Goal: Task Accomplishment & Management: Manage account settings

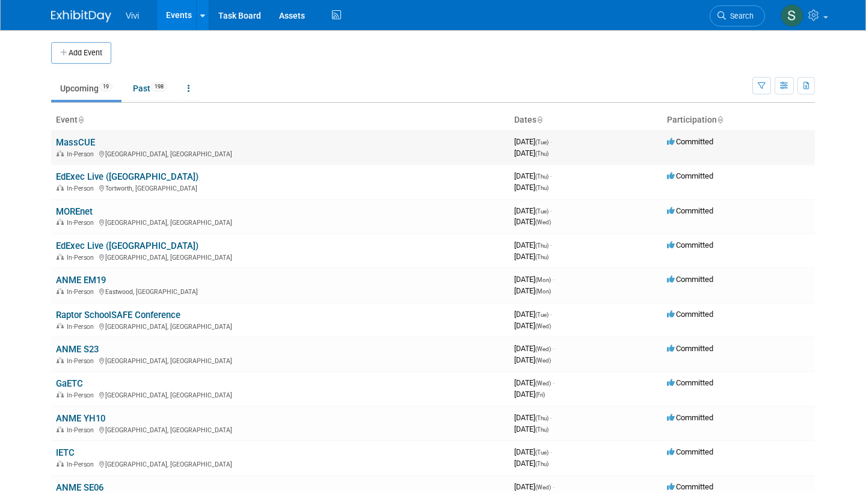
click at [64, 141] on link "MassCUE" at bounding box center [75, 142] width 39 height 11
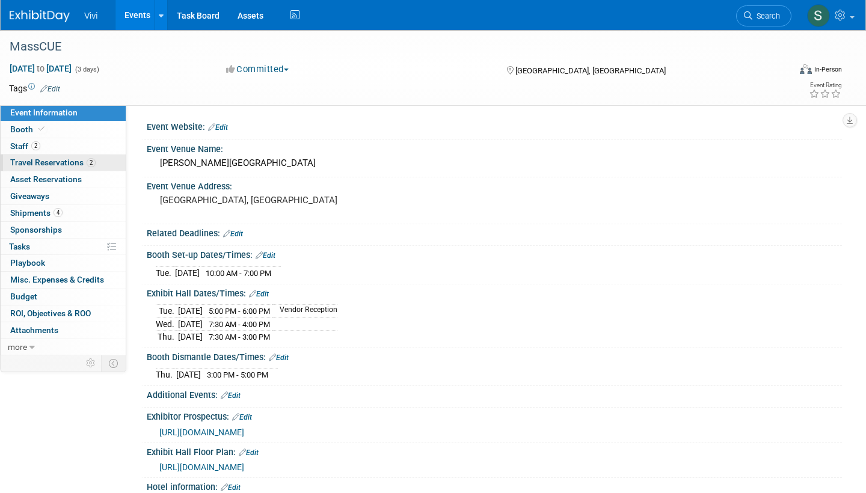
click at [47, 160] on span "Travel Reservations 2" at bounding box center [52, 162] width 85 height 10
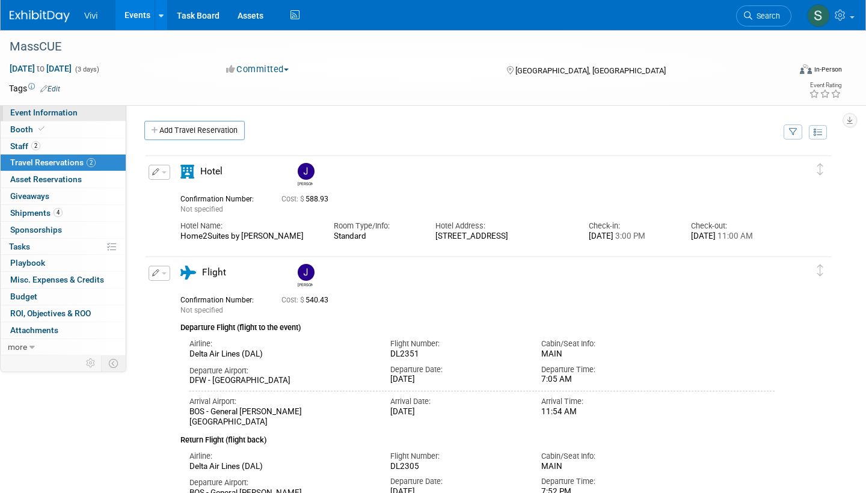
click at [44, 117] on link "Event Information" at bounding box center [63, 113] width 125 height 16
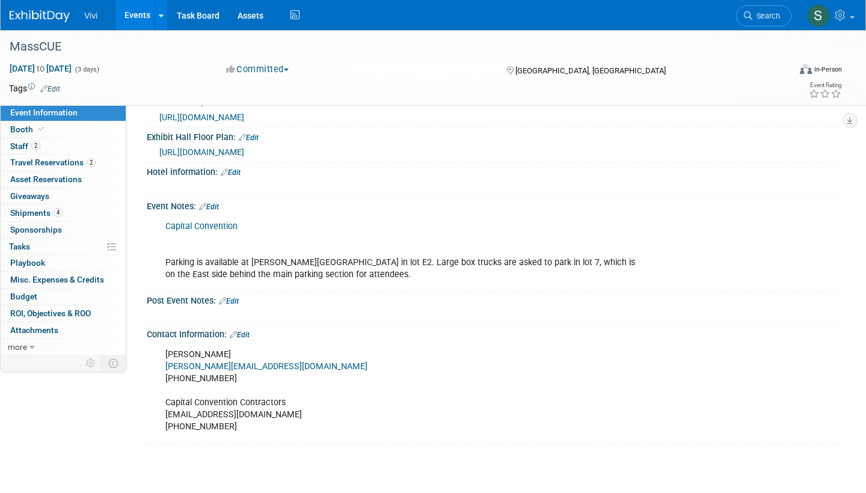
scroll to position [319, 0]
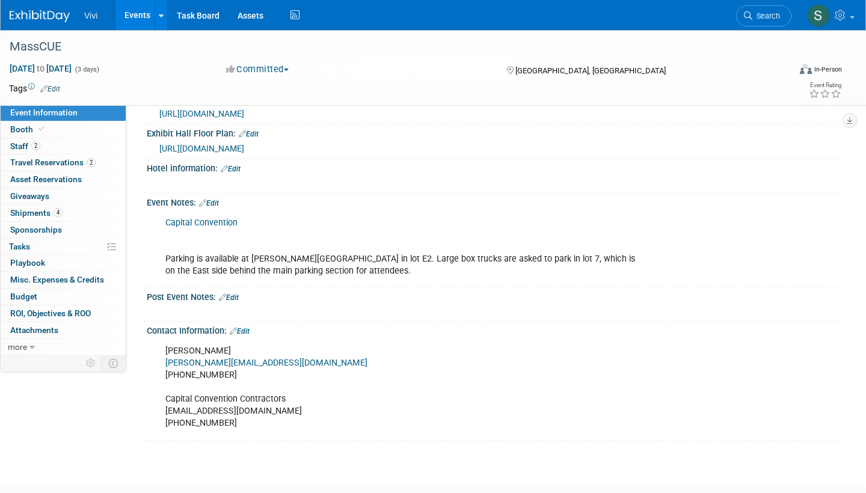
click at [26, 13] on img at bounding box center [40, 16] width 60 height 12
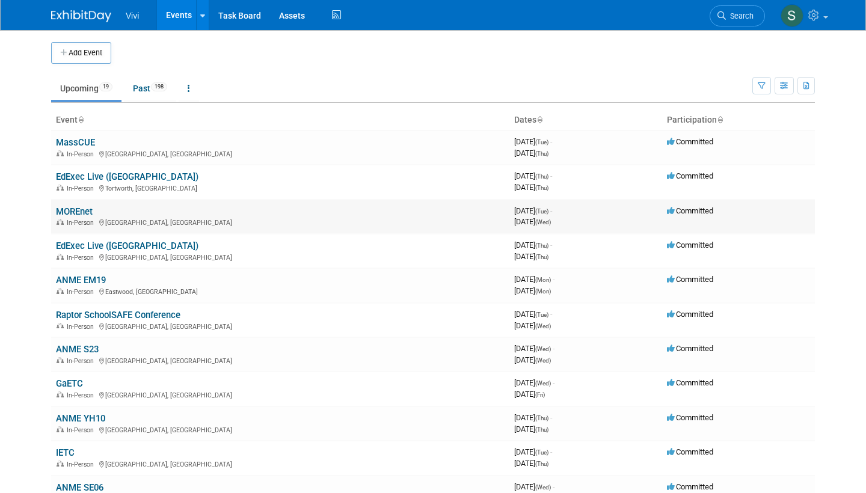
click at [75, 206] on link "MOREnet" at bounding box center [74, 211] width 37 height 11
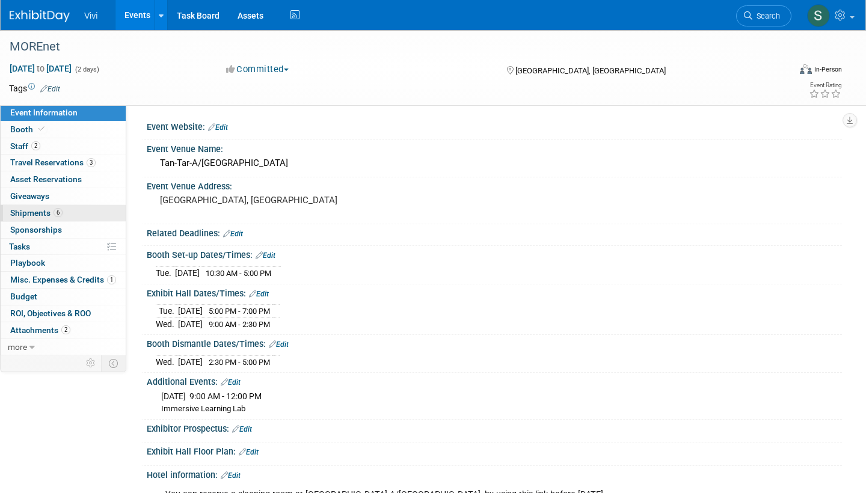
click at [37, 208] on span "Shipments 6" at bounding box center [36, 213] width 52 height 10
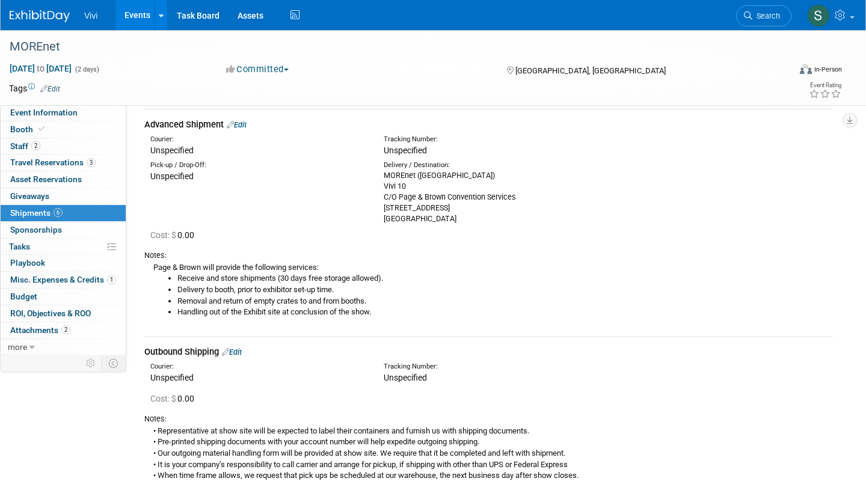
scroll to position [74, 0]
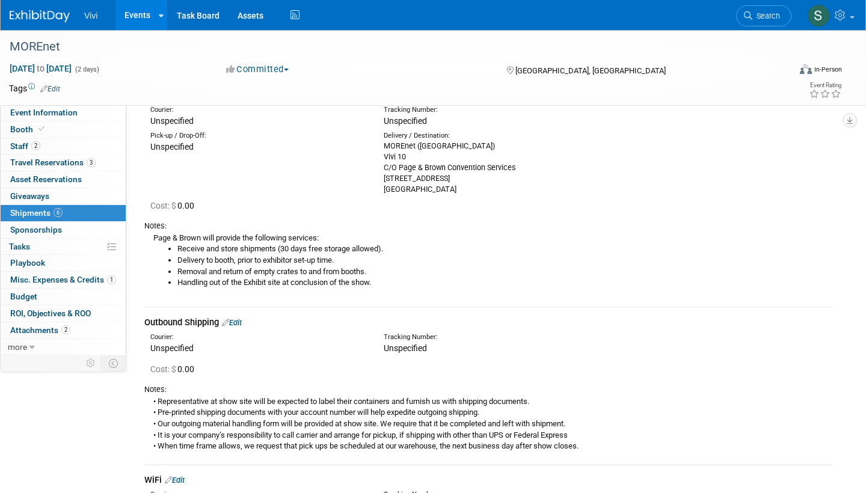
click at [410, 145] on div "MOREnet (Margaritaville Lake Resort) Vivi 10 C/O Page & Brown Convention Servic…" at bounding box center [490, 168] width 215 height 54
copy div "MOREnet (Margaritaville Lake Resort)"
click at [402, 169] on div "MOREnet (Margaritaville Lake Resort) Vivi 10 C/O Page & Brown Convention Servic…" at bounding box center [490, 168] width 215 height 54
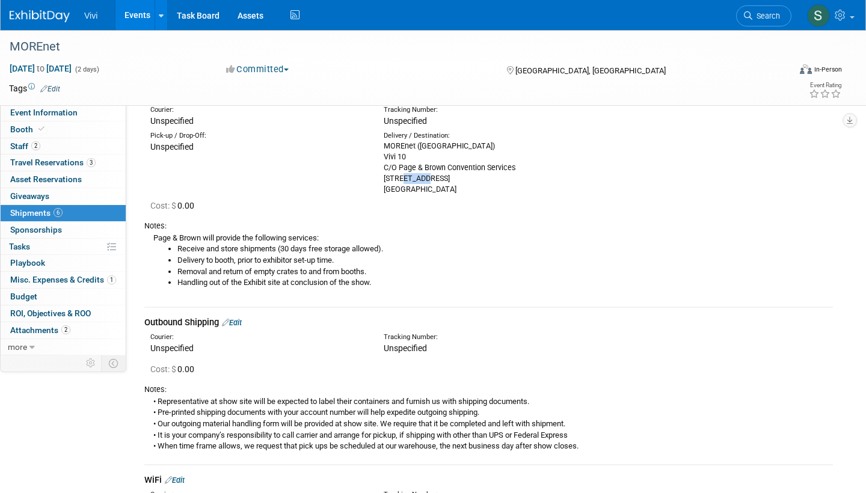
click at [402, 169] on div "MOREnet (Margaritaville Lake Resort) Vivi 10 C/O Page & Brown Convention Servic…" at bounding box center [490, 168] width 215 height 54
copy div "5744 Chapel Drive"
drag, startPoint x: 445, startPoint y: 185, endPoint x: 483, endPoint y: 186, distance: 37.3
click at [483, 186] on div "MOREnet (Margaritaville Lake Resort) Vivi 10 C/O Page & Brown Convention Servic…" at bounding box center [490, 168] width 215 height 54
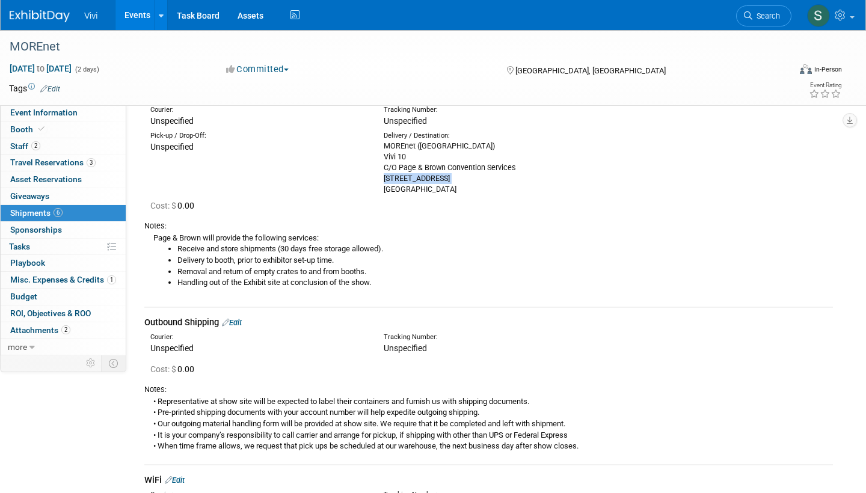
copy div "65065"
click at [26, 208] on span "Shipments 6" at bounding box center [36, 213] width 52 height 10
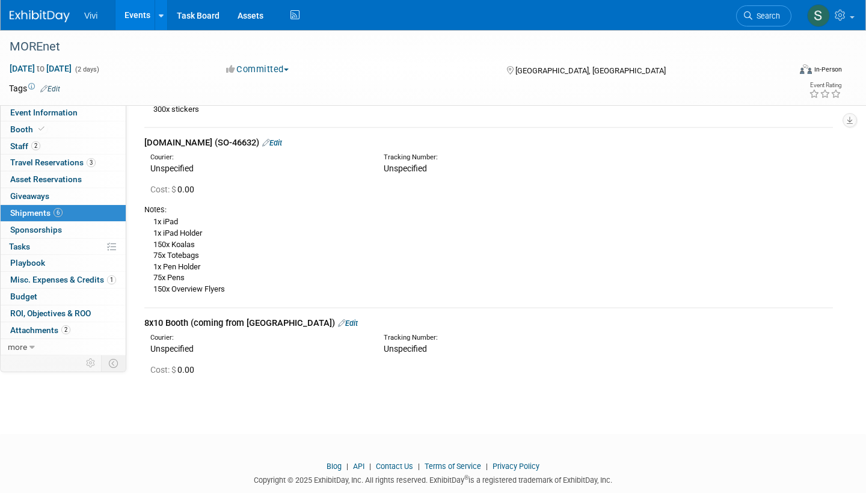
scroll to position [626, 0]
click at [338, 318] on link "Edit" at bounding box center [348, 322] width 20 height 9
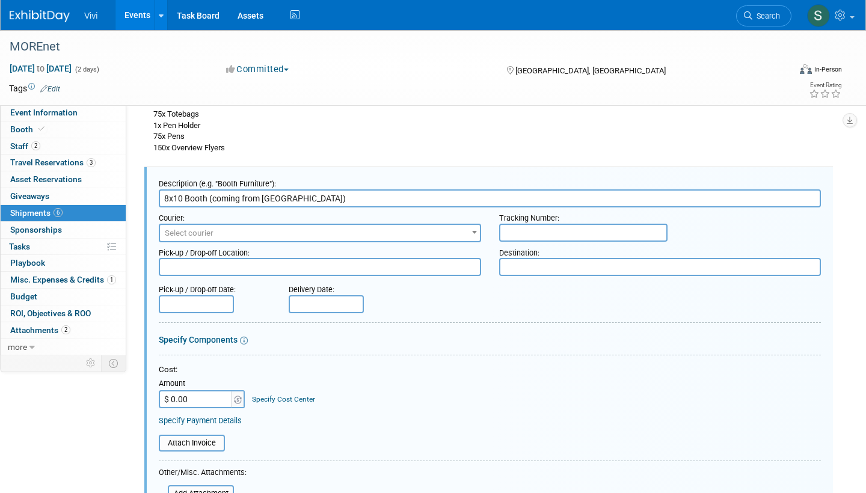
scroll to position [778, 0]
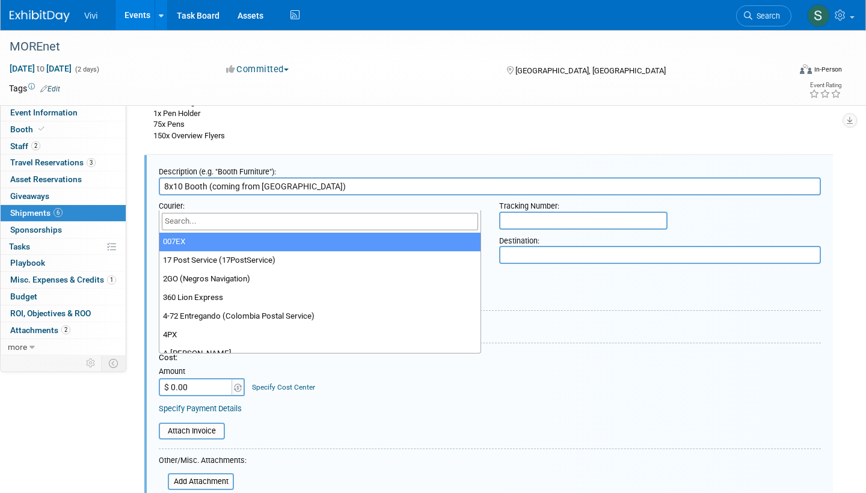
click at [194, 216] on span "Select courier" at bounding box center [189, 220] width 49 height 9
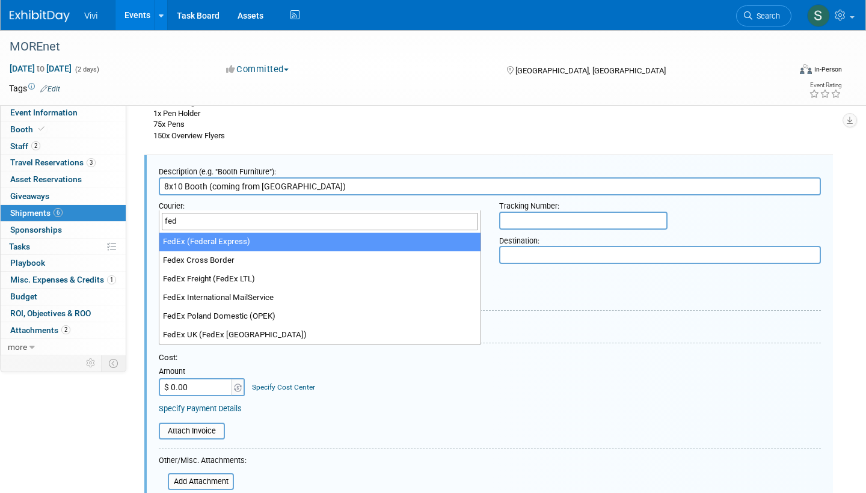
type input "fed"
select select "206"
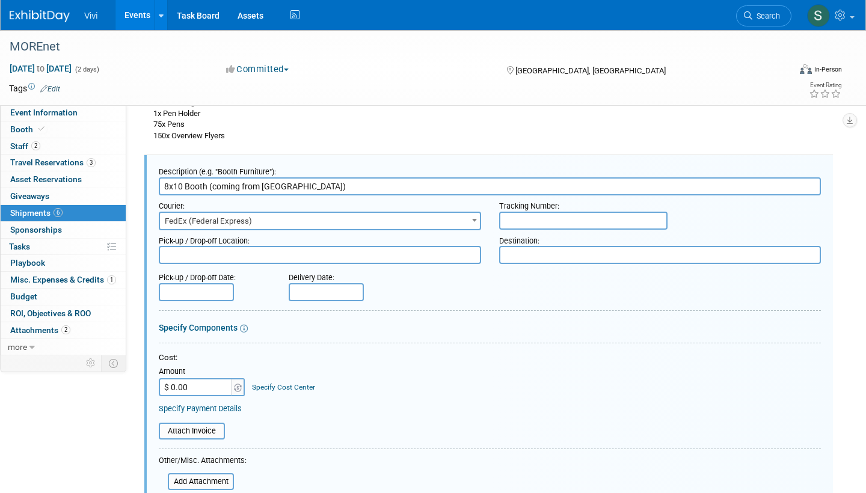
click at [521, 212] on input "text" at bounding box center [583, 221] width 168 height 18
paste input "885137039593"
type input "885137039593"
click at [548, 379] on div "Cost: Amount $ 0.00 Specify Cost Center Cost Center -- Not Specified --" at bounding box center [490, 382] width 662 height 61
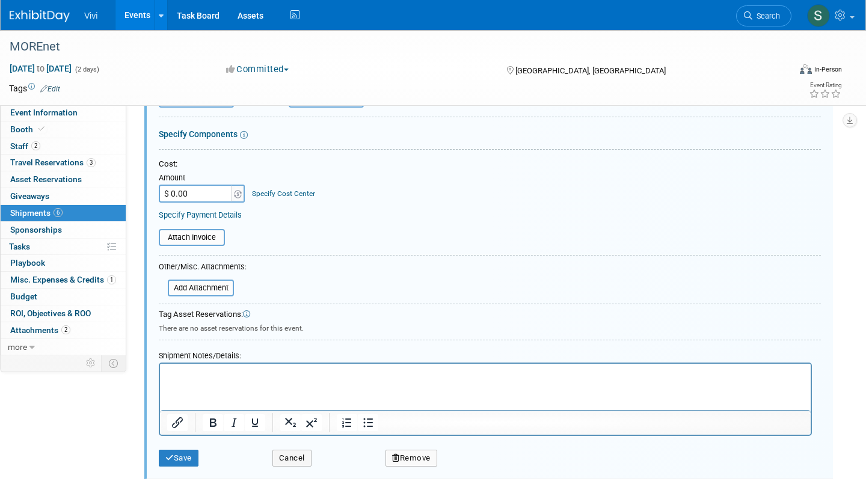
click at [178, 185] on input "$ 0.00" at bounding box center [196, 194] width 75 height 18
type input "$ 390.00"
click at [169, 454] on icon "submit" at bounding box center [169, 458] width 8 height 8
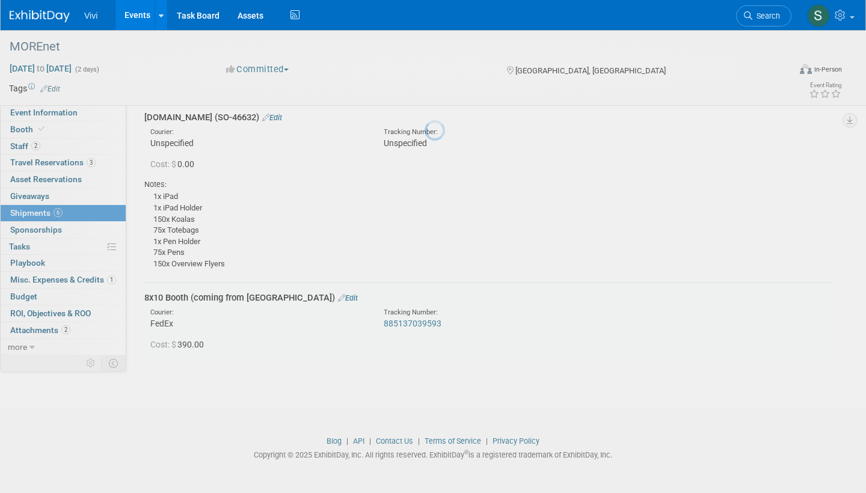
scroll to position [630, 0]
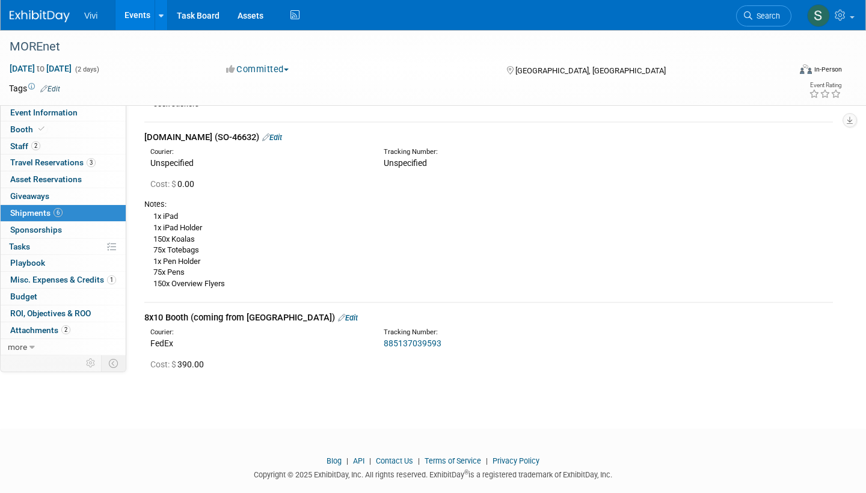
click at [46, 15] on img at bounding box center [40, 16] width 60 height 12
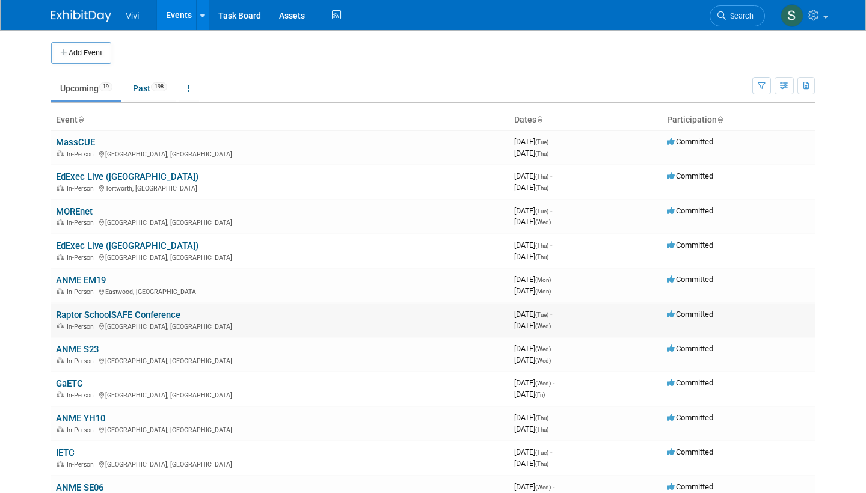
click at [93, 310] on link "Raptor SchoolSAFE Conference" at bounding box center [118, 315] width 124 height 11
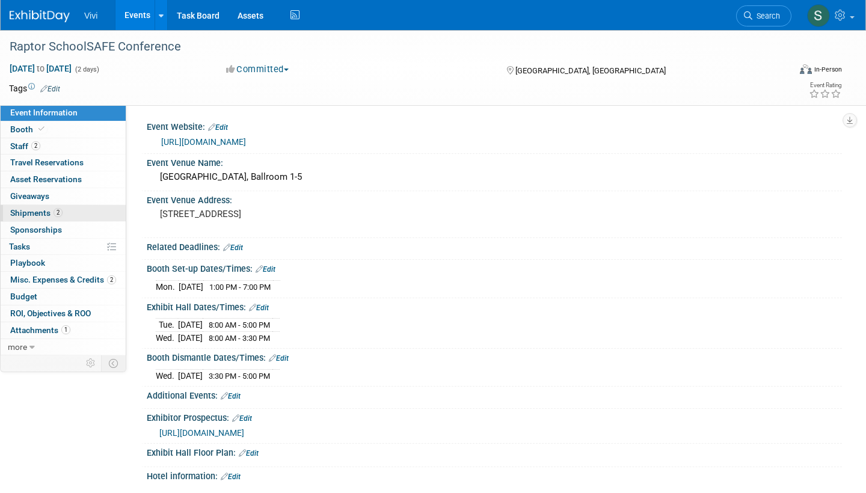
click at [41, 211] on span "Shipments 2" at bounding box center [36, 213] width 52 height 10
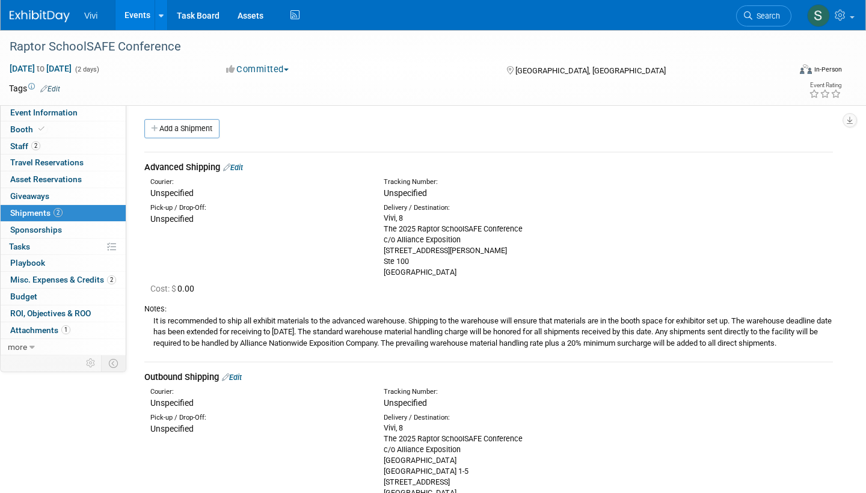
scroll to position [8, 0]
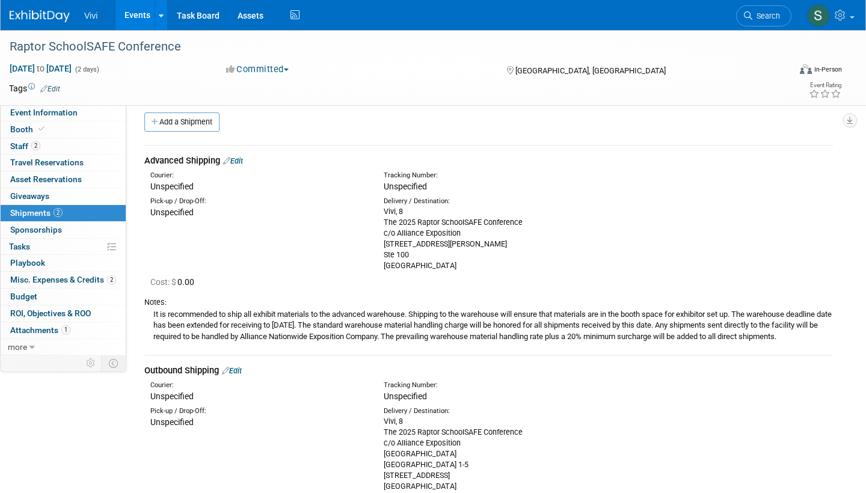
click at [388, 207] on div "Vivi, 8 The 2025 Raptor SchoolSAFE Conference c/o Alliance Exposition 3302 W Mi…" at bounding box center [490, 238] width 215 height 65
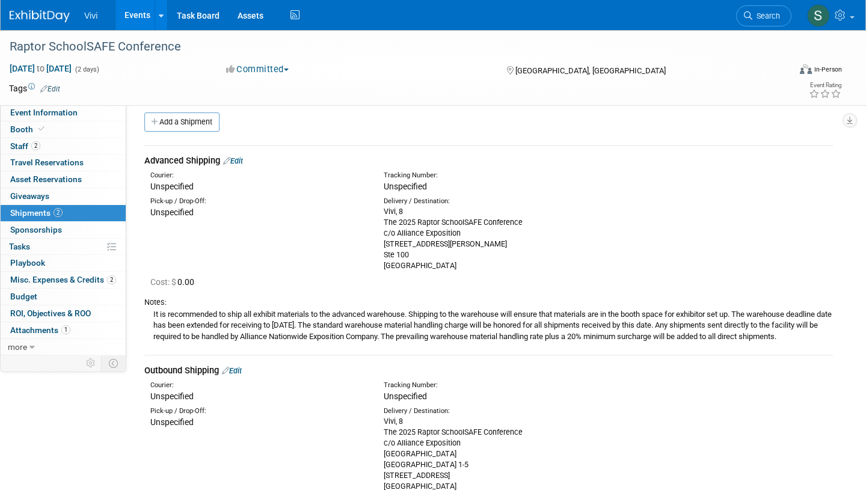
click at [421, 227] on div "Vivi, 8 The 2025 Raptor SchoolSAFE Conference c/o Alliance Exposition 3302 W Mi…" at bounding box center [490, 238] width 215 height 65
copy div "c/o Alliance Exposition"
click at [394, 238] on div "Vivi, 8 The 2025 Raptor SchoolSAFE Conference c/o Alliance Exposition 3302 W Mi…" at bounding box center [490, 238] width 215 height 65
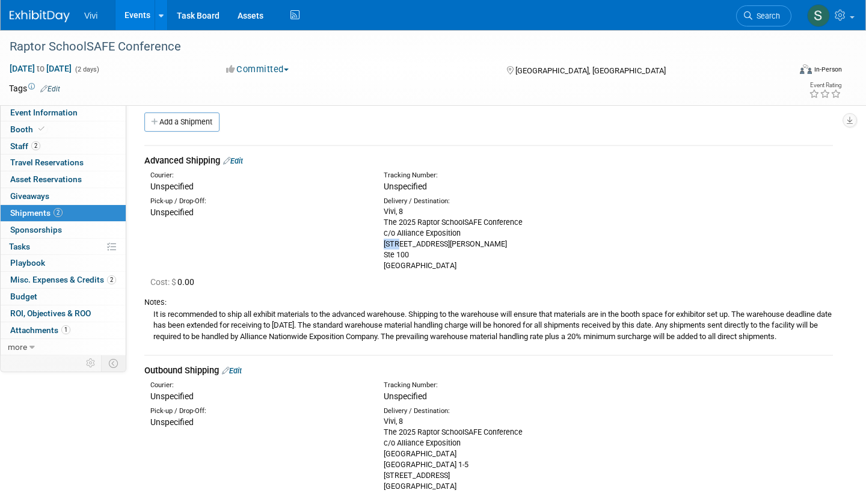
click at [394, 238] on div "Vivi, 8 The 2025 Raptor SchoolSAFE Conference c/o Alliance Exposition 3302 W Mi…" at bounding box center [490, 238] width 215 height 65
copy div "3302 W Miller Rd"
drag, startPoint x: 425, startPoint y: 259, endPoint x: 451, endPoint y: 259, distance: 26.4
click at [451, 259] on div "Vivi, 8 The 2025 Raptor SchoolSAFE Conference c/o Alliance Exposition 3302 W Mi…" at bounding box center [490, 238] width 215 height 65
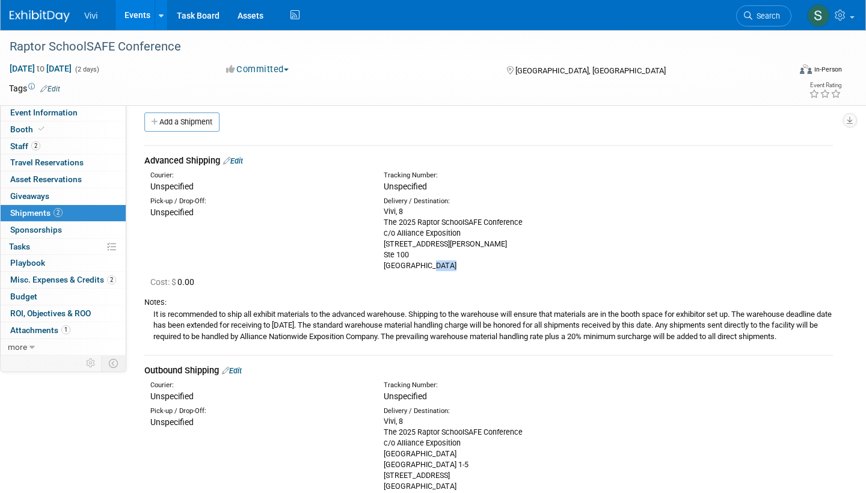
copy div "75041"
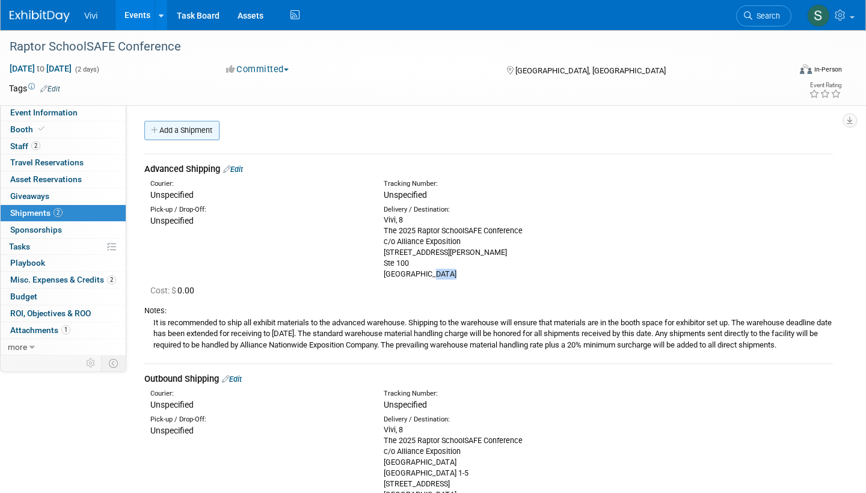
scroll to position [0, 0]
click at [185, 138] on link "Add a Shipment" at bounding box center [181, 130] width 75 height 19
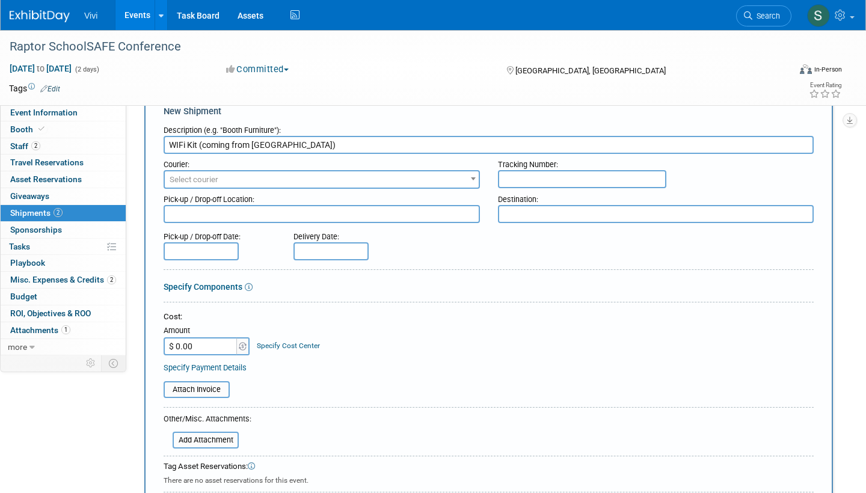
scroll to position [36, 0]
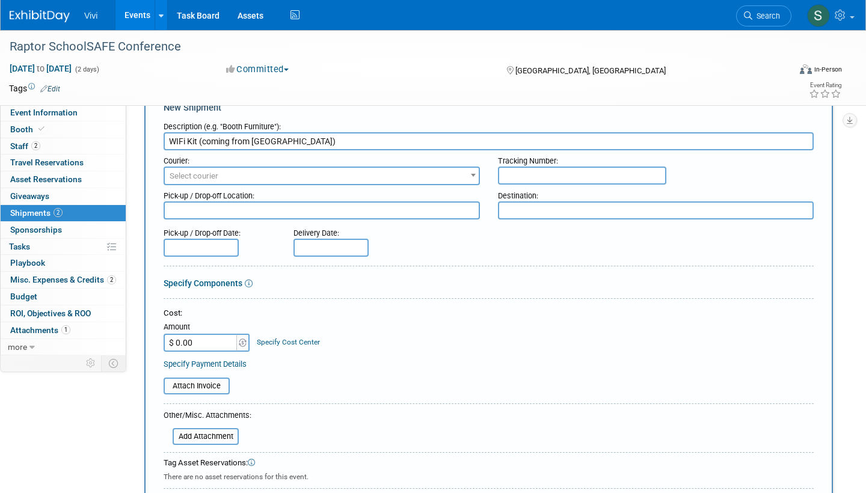
type input "WIFi Kit (coming from MassCUE)"
click at [209, 174] on span "Select courier" at bounding box center [193, 175] width 49 height 9
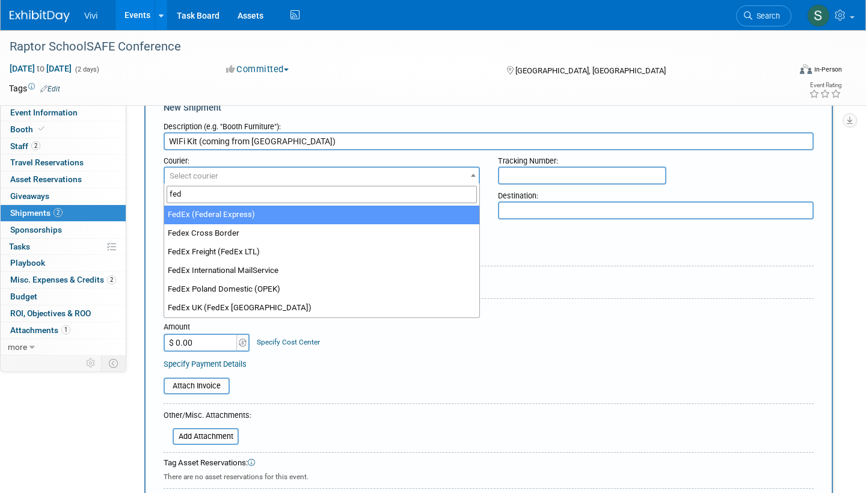
type input "fed"
select select "206"
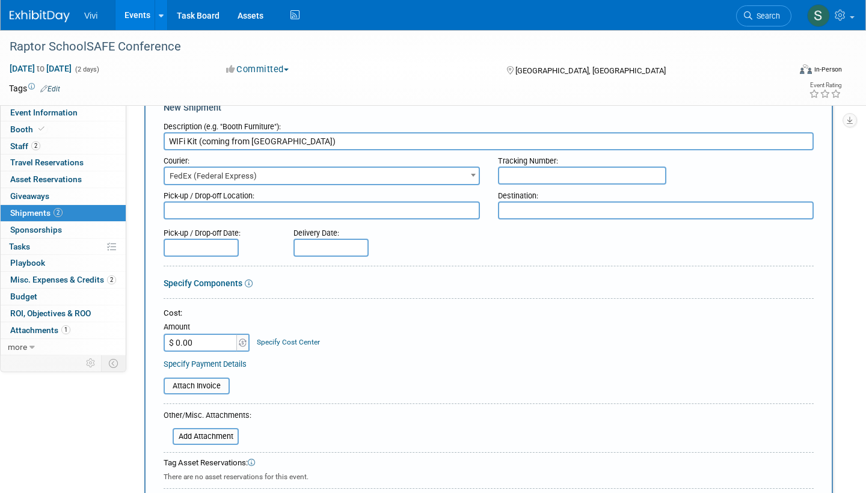
click at [510, 171] on input "text" at bounding box center [582, 175] width 168 height 18
paste input "885137177494"
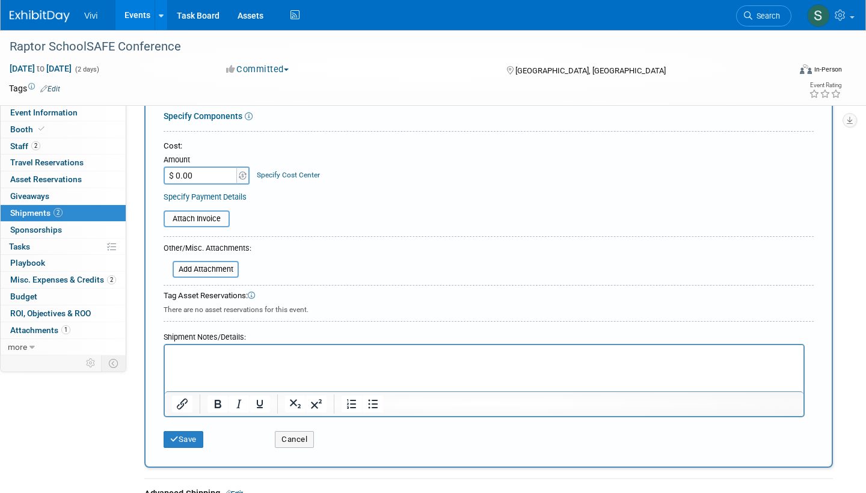
scroll to position [262, 0]
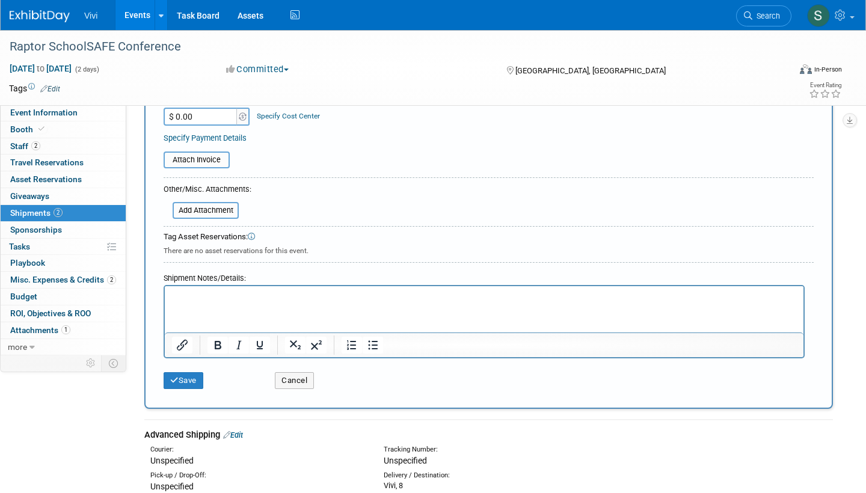
type input "885137177494"
click at [200, 114] on input "$ 0.00" at bounding box center [200, 117] width 75 height 18
type input "$ 104.16"
click at [186, 375] on button "Save" at bounding box center [183, 380] width 40 height 17
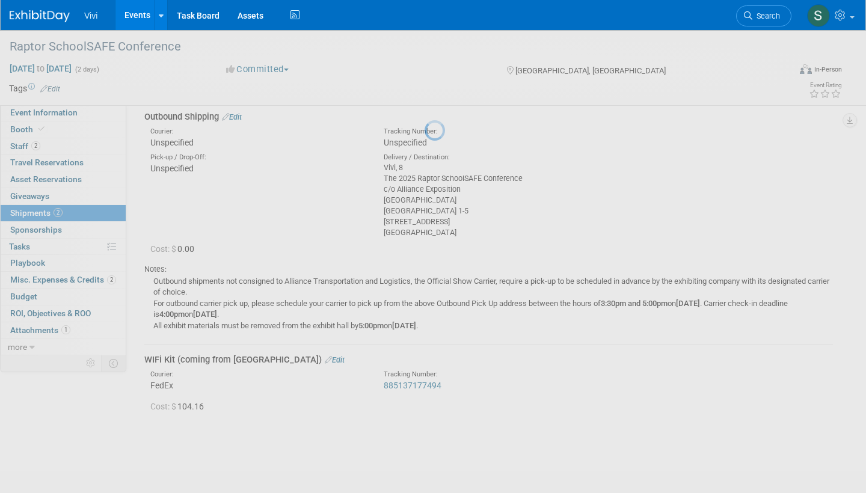
scroll to position [317, 0]
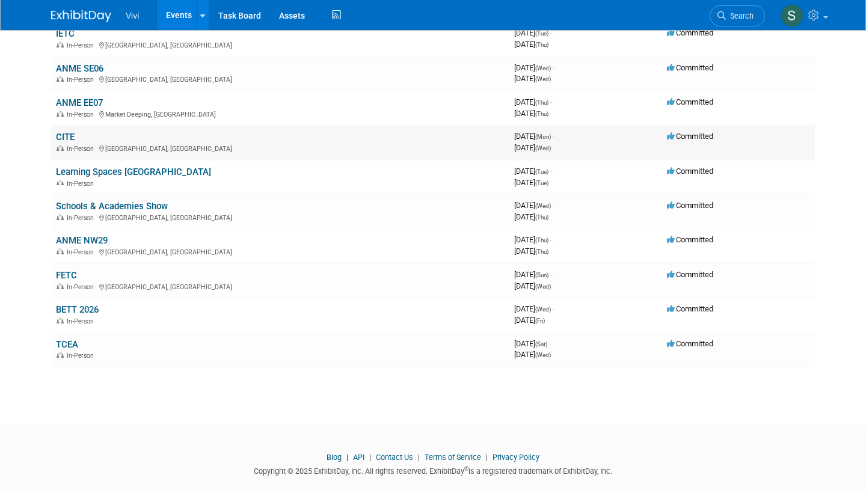
scroll to position [418, 0]
click at [64, 126] on td "CITE In-Person Sacramento, CA" at bounding box center [280, 143] width 458 height 34
click at [62, 132] on link "CITE" at bounding box center [65, 137] width 19 height 11
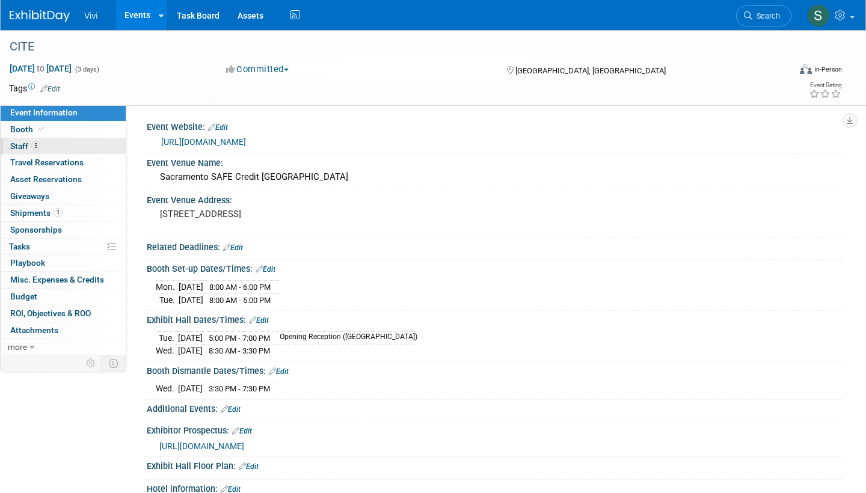
click at [25, 150] on link "5 Staff 5" at bounding box center [63, 146] width 125 height 16
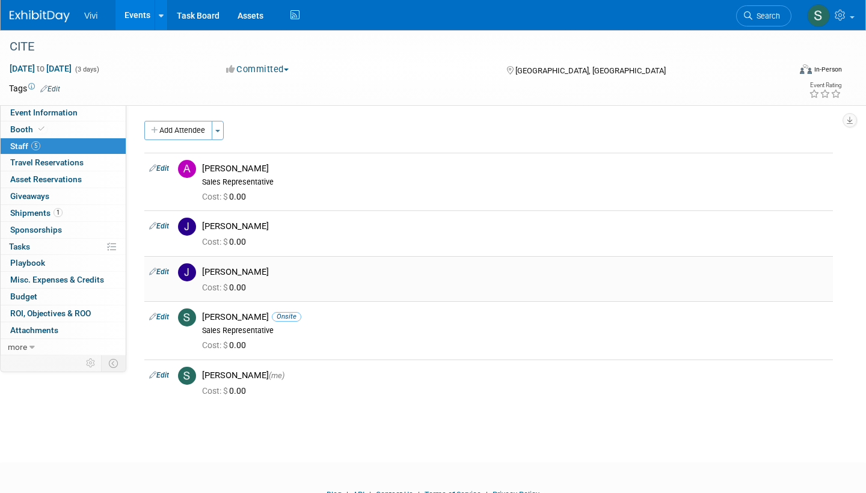
scroll to position [2, 0]
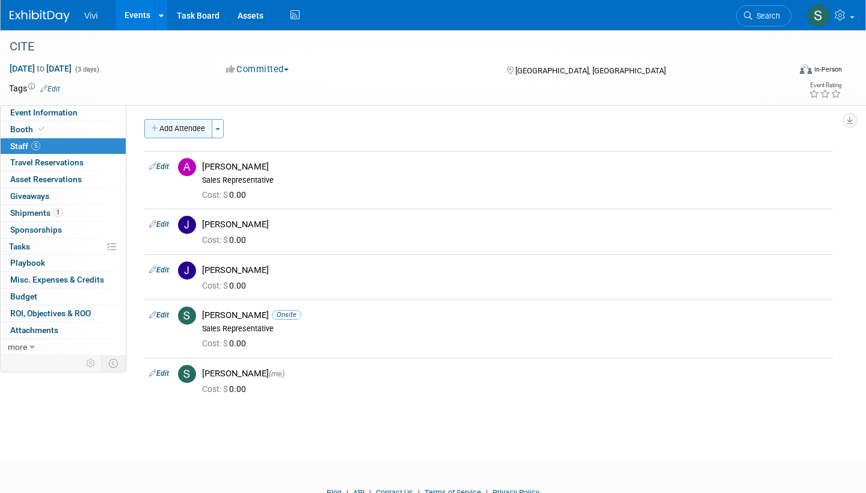
click at [189, 128] on button "Add Attendee" at bounding box center [178, 128] width 68 height 19
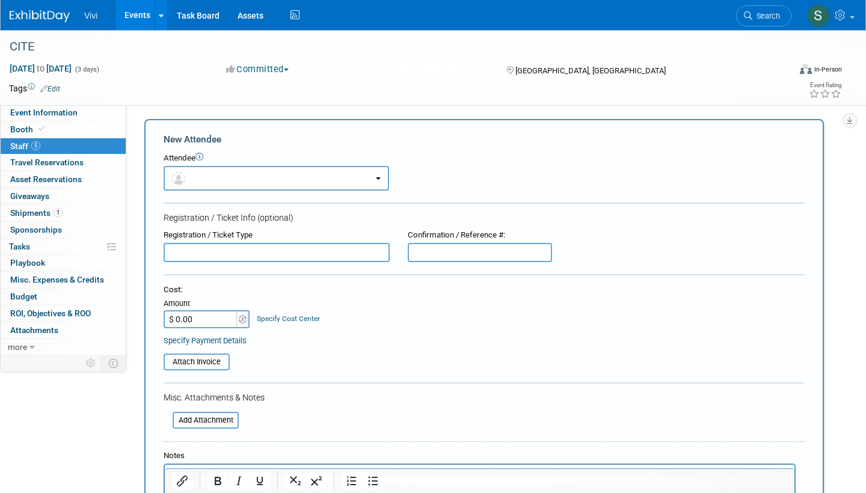
scroll to position [0, 0]
click at [194, 174] on button "button" at bounding box center [275, 178] width 225 height 25
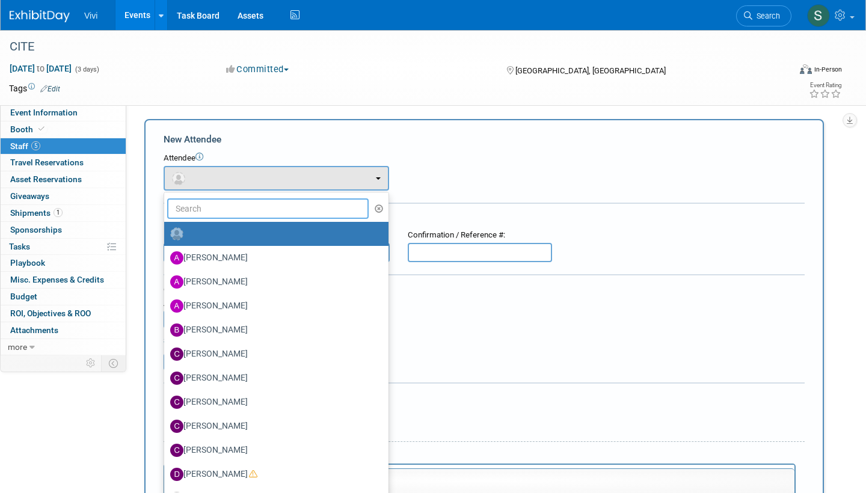
click at [197, 202] on input "text" at bounding box center [267, 208] width 201 height 20
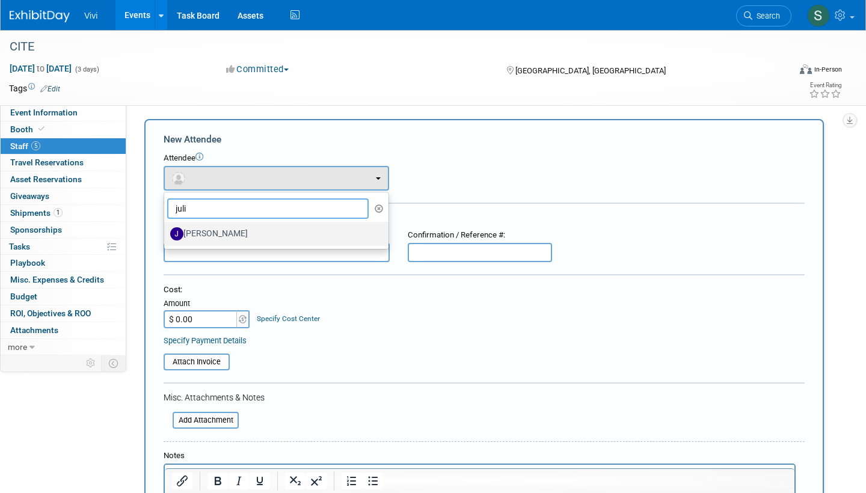
type input "juli"
click at [201, 231] on label "[PERSON_NAME]" at bounding box center [273, 233] width 206 height 19
click at [166, 231] on input "[PERSON_NAME]" at bounding box center [162, 232] width 8 height 8
select select "dd552652-2811-43b8-ae57-8cab9a0d0f9e"
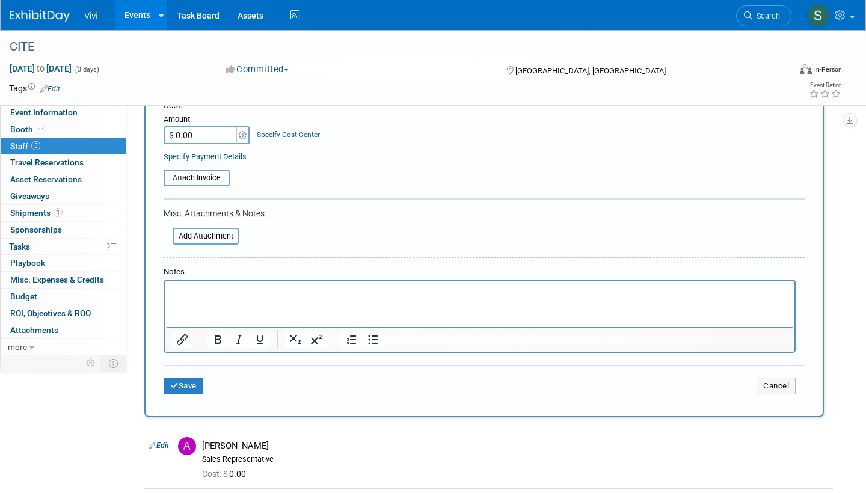
scroll to position [225, 0]
click at [184, 377] on button "Save" at bounding box center [183, 385] width 40 height 17
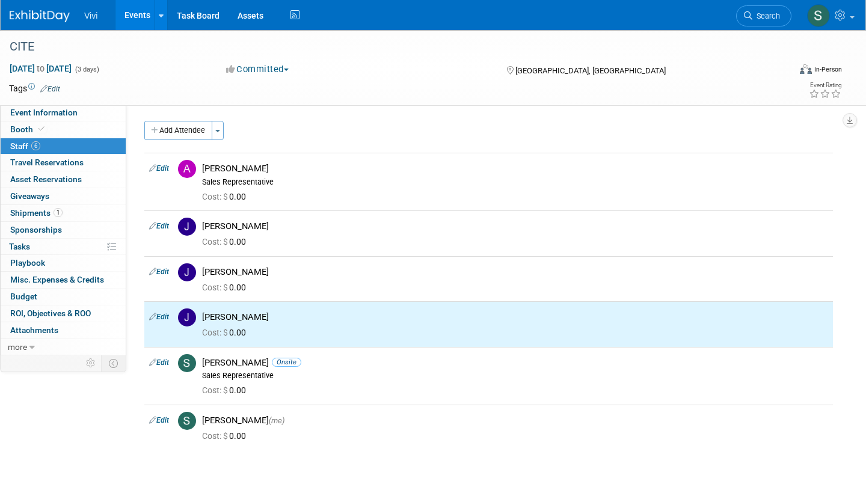
scroll to position [0, 0]
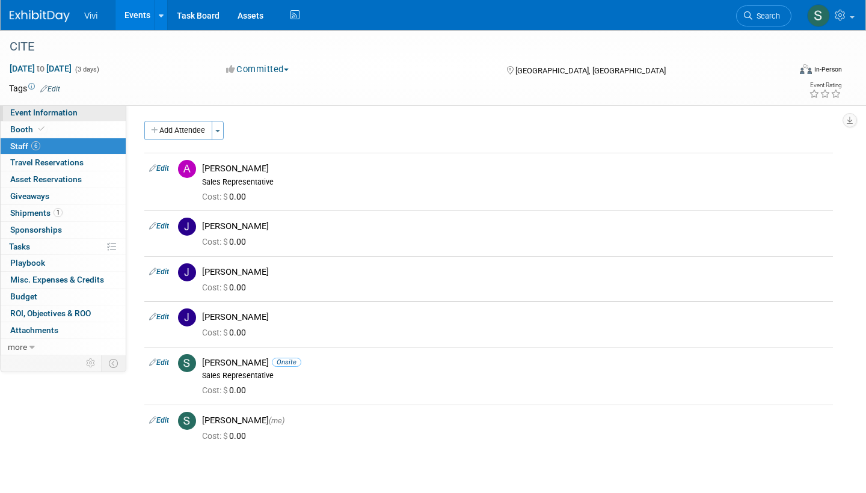
click at [39, 107] on link "Event Information" at bounding box center [63, 113] width 125 height 16
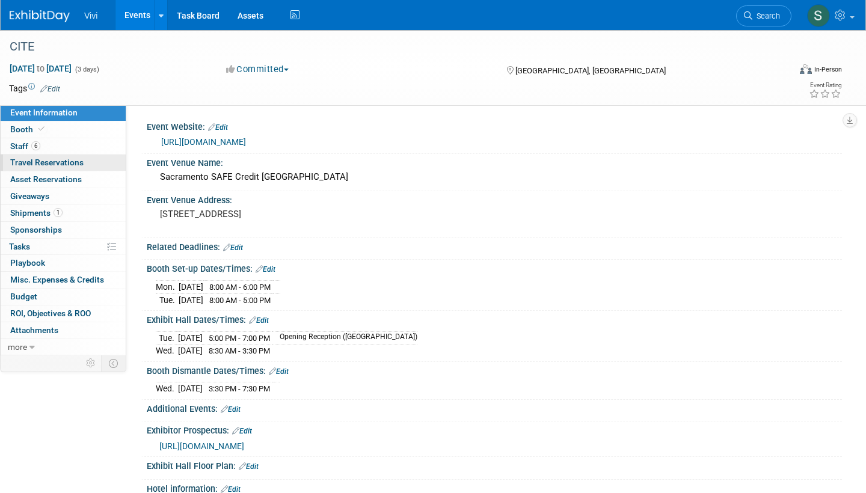
click at [42, 163] on span "Travel Reservations 0" at bounding box center [46, 162] width 73 height 10
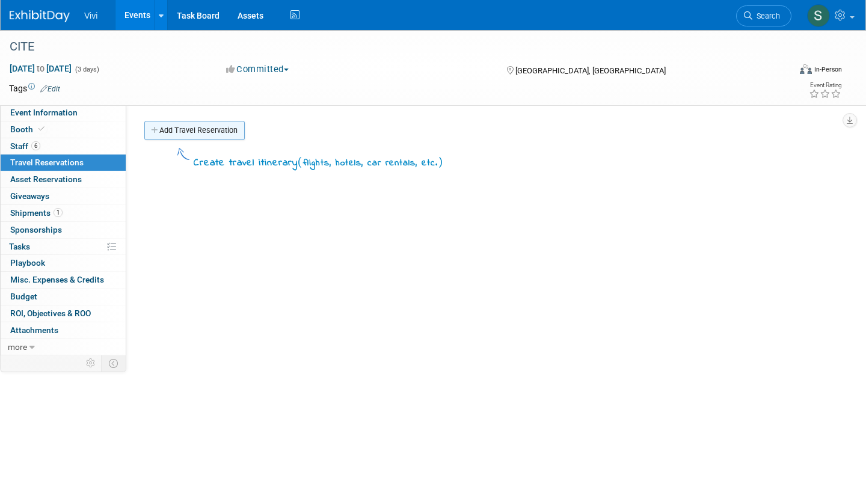
click at [179, 133] on link "Add Travel Reservation" at bounding box center [194, 130] width 100 height 19
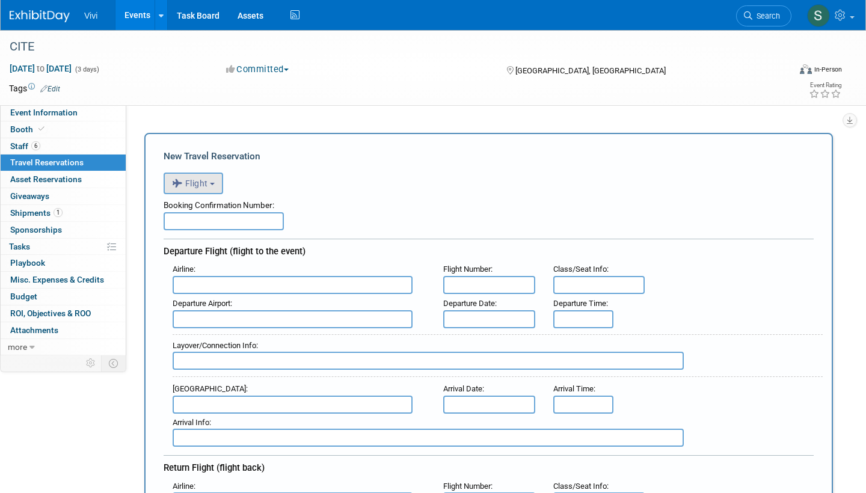
click at [197, 191] on button "Flight" at bounding box center [193, 184] width 60 height 22
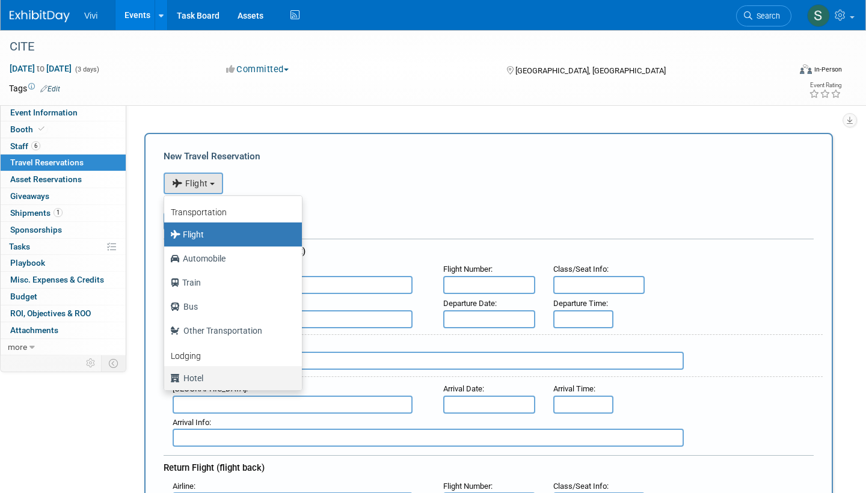
click at [207, 373] on label "Hotel" at bounding box center [230, 377] width 120 height 19
click at [166, 373] on input "Hotel" at bounding box center [162, 377] width 8 height 8
select select "6"
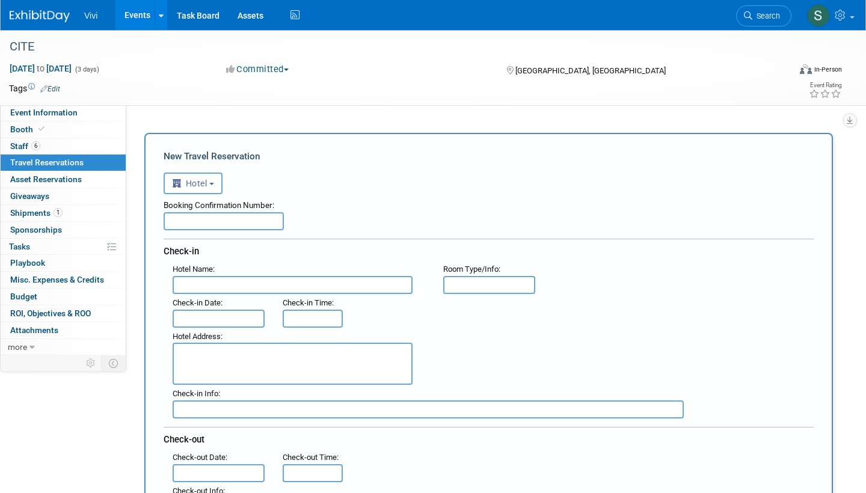
click at [200, 222] on input "text" at bounding box center [223, 221] width 120 height 18
paste input "[GEOGRAPHIC_DATA] [GEOGRAPHIC_DATA] by IHG"
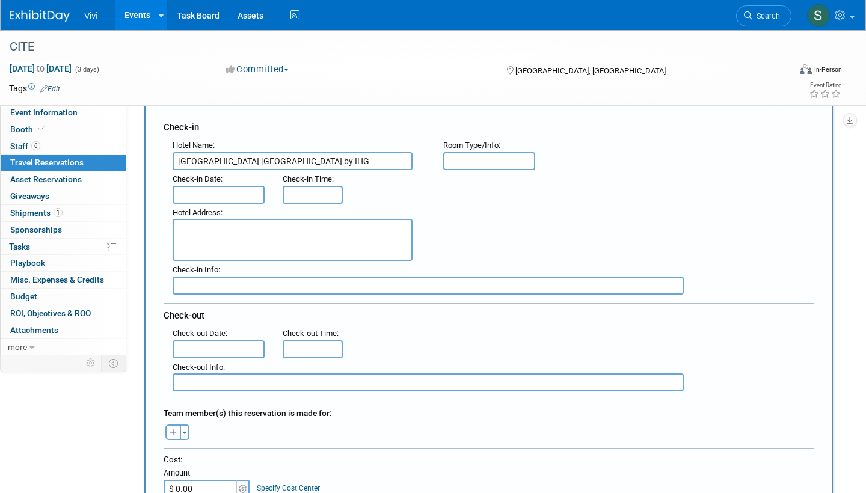
scroll to position [231, 0]
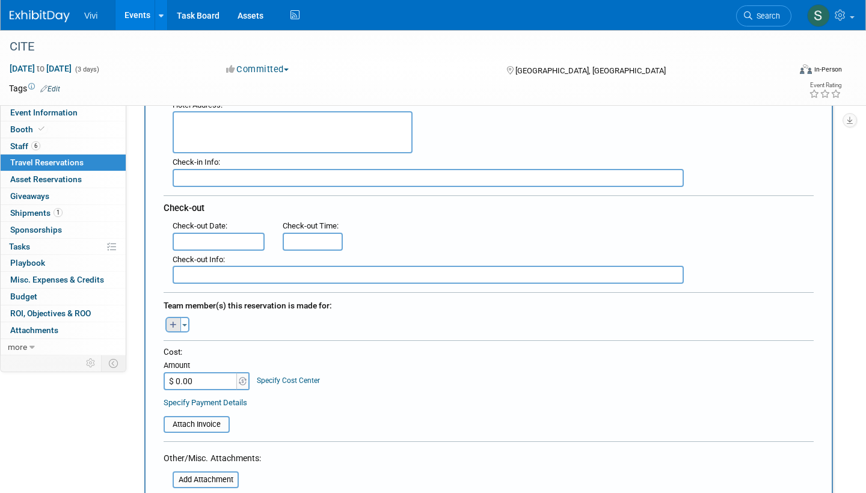
type input "[GEOGRAPHIC_DATA] [GEOGRAPHIC_DATA] by IHG"
click at [179, 326] on button "button" at bounding box center [173, 325] width 16 height 16
select select
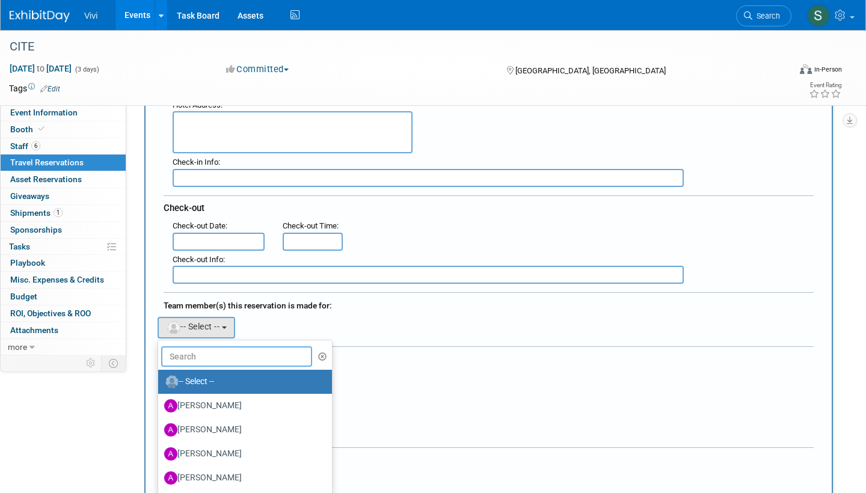
click at [191, 349] on input "text" at bounding box center [236, 356] width 151 height 20
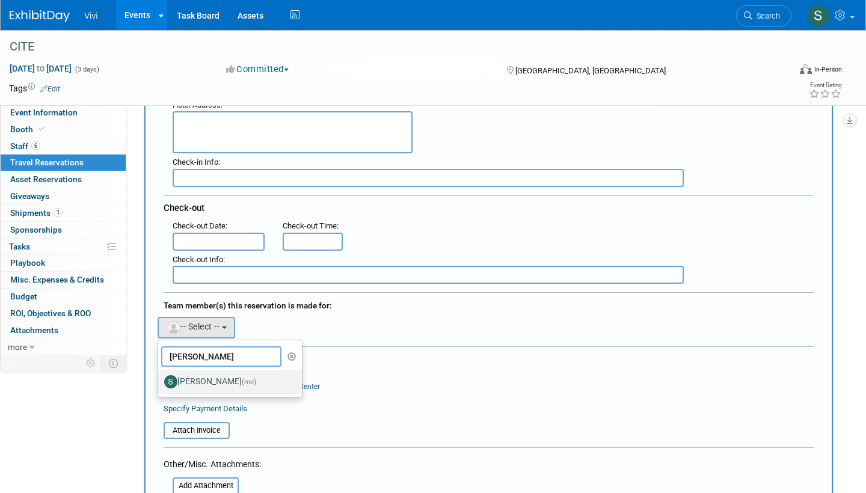
type input "[PERSON_NAME]"
click at [195, 376] on label "[PERSON_NAME] (me)" at bounding box center [227, 381] width 126 height 19
click at [160, 376] on input "[PERSON_NAME] (me)" at bounding box center [156, 380] width 8 height 8
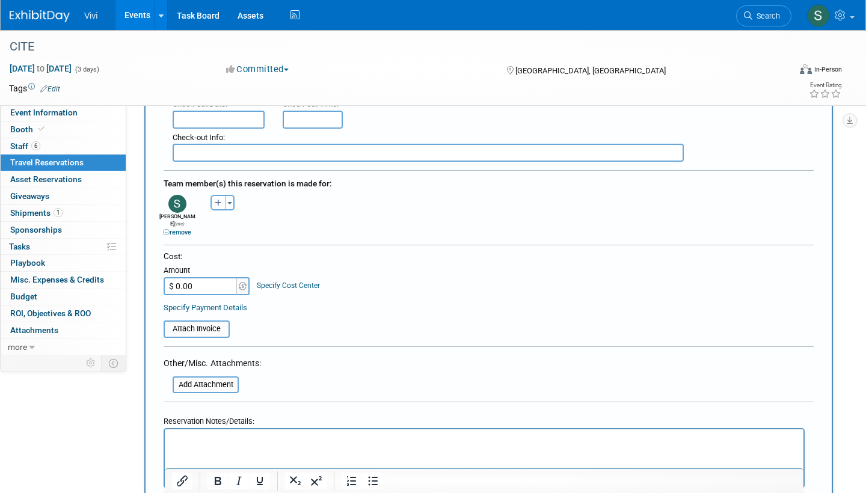
scroll to position [362, 0]
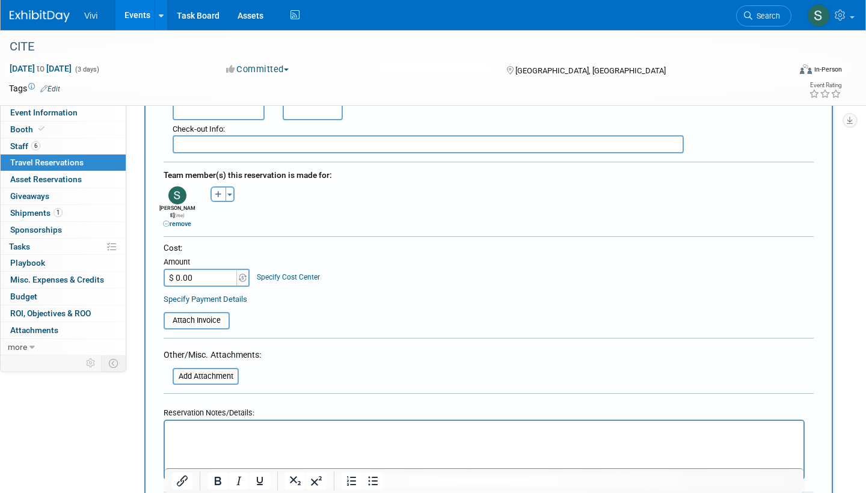
click at [192, 269] on input "$ 0.00" at bounding box center [200, 278] width 75 height 18
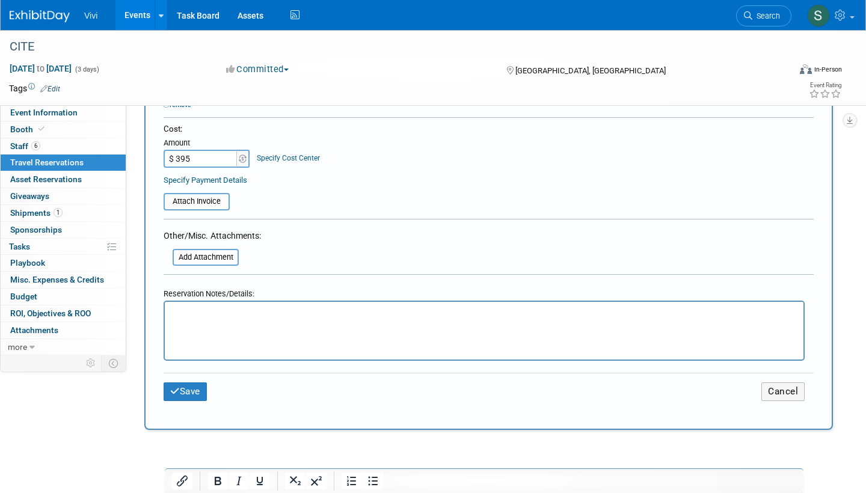
scroll to position [491, 0]
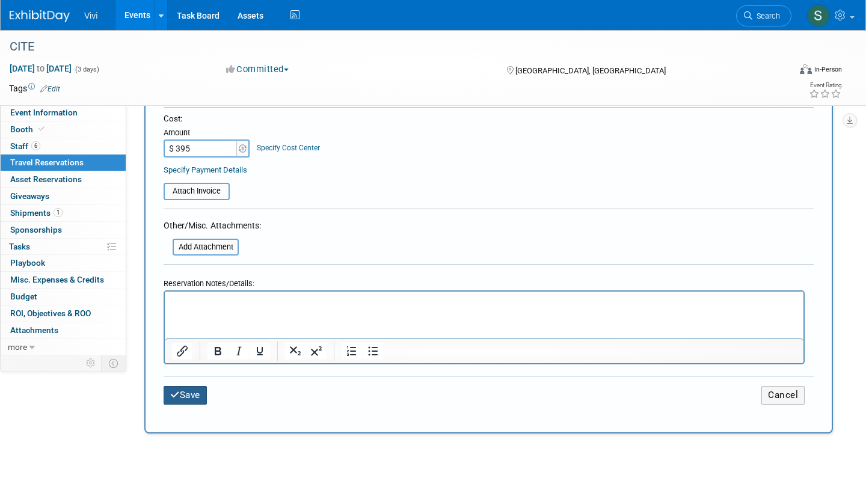
type input "$ 395.00"
click at [204, 386] on button "Save" at bounding box center [184, 395] width 43 height 19
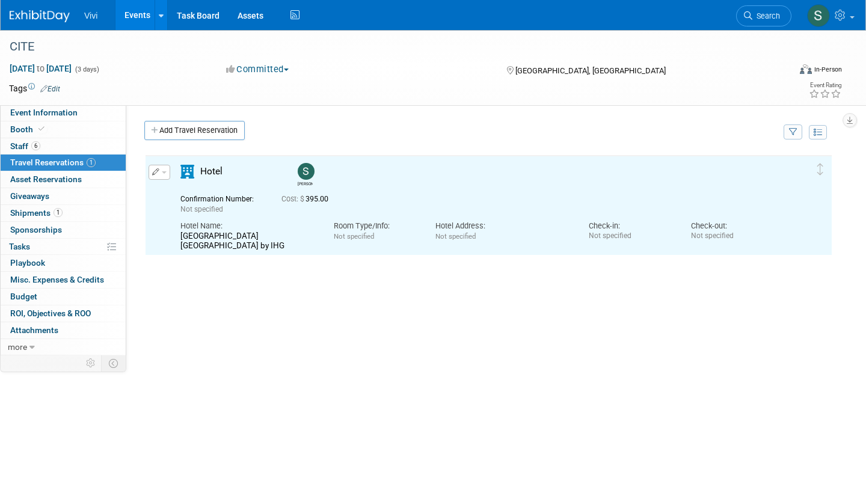
scroll to position [0, 0]
click at [157, 179] on button "button" at bounding box center [159, 172] width 22 height 15
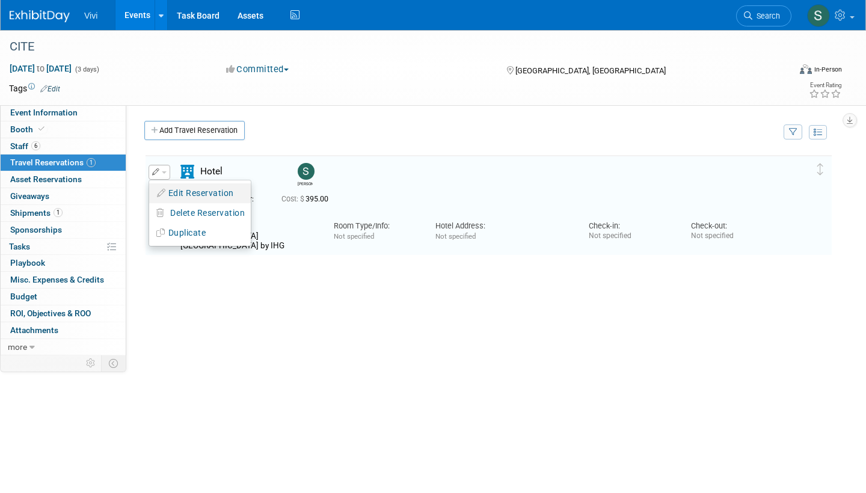
click at [192, 191] on button "Edit Reservation" at bounding box center [200, 193] width 102 height 17
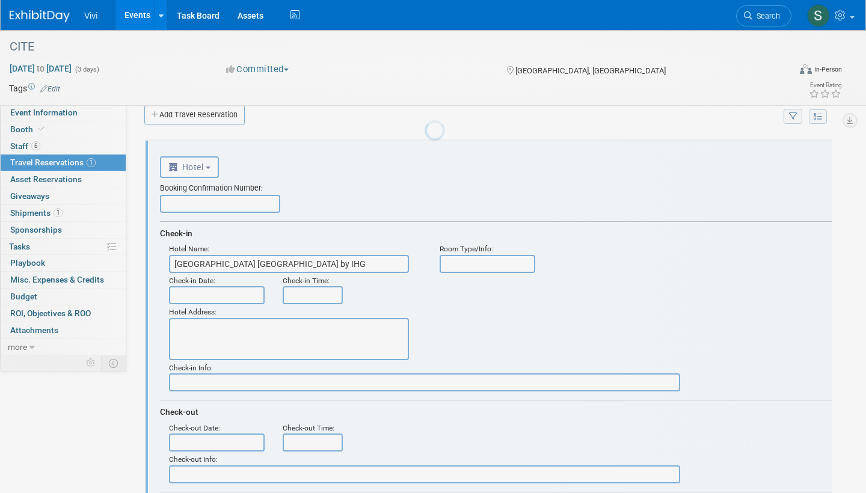
scroll to position [20, 0]
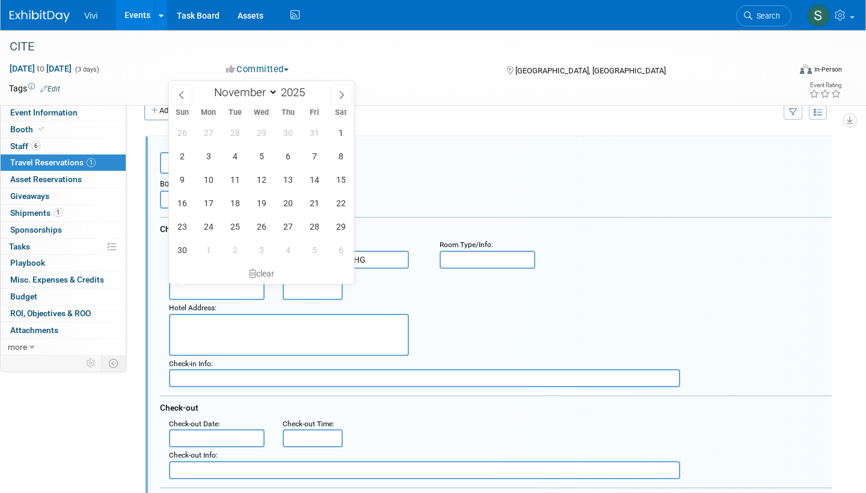
click at [212, 282] on input "text" at bounding box center [217, 291] width 96 height 18
click at [210, 203] on span "17" at bounding box center [208, 202] width 23 height 23
type input "[DATE]"
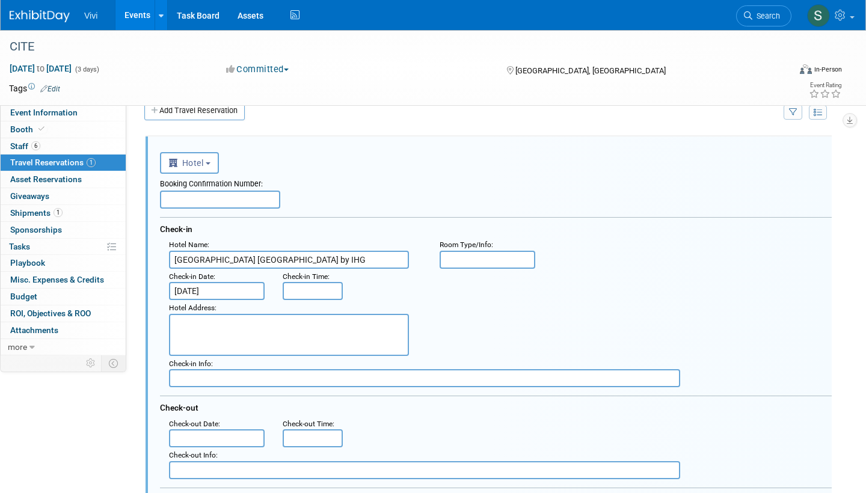
click at [310, 300] on div "Hotel Address :" at bounding box center [295, 328] width 270 height 56
type input "8:00 AM"
click at [313, 284] on input "8:00 AM" at bounding box center [312, 291] width 60 height 18
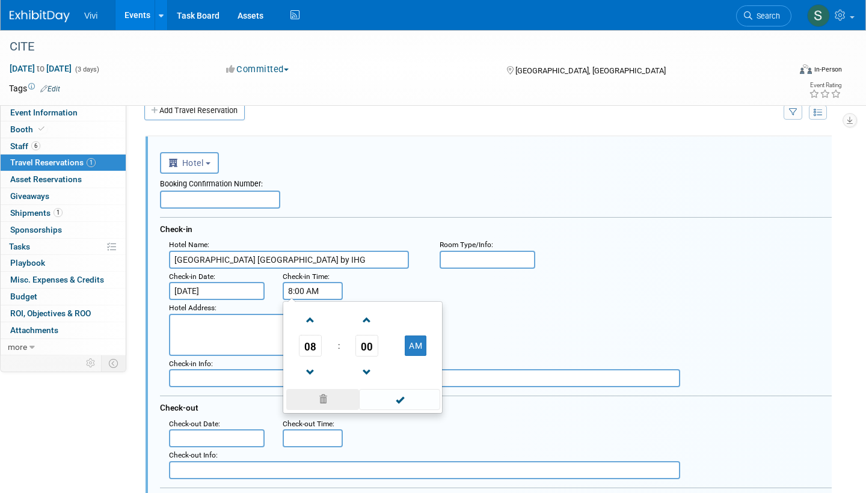
click at [309, 407] on span at bounding box center [322, 399] width 73 height 21
click at [400, 277] on div ": Check-in Date : [DATE] Check-in Time : 08 : 00 AM 12 01 02 03 04 05 06 07 08 …" at bounding box center [500, 285] width 680 height 32
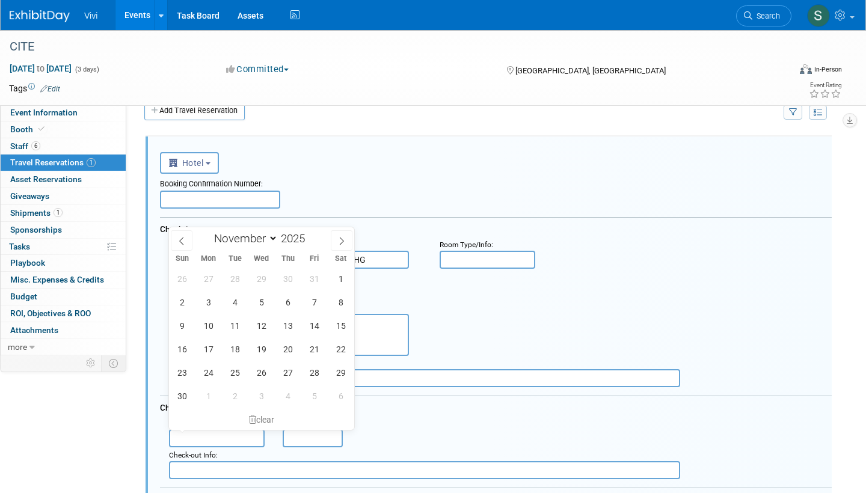
click at [198, 433] on input "text" at bounding box center [217, 438] width 96 height 18
click at [262, 351] on span "19" at bounding box center [260, 348] width 23 height 23
type input "[DATE]"
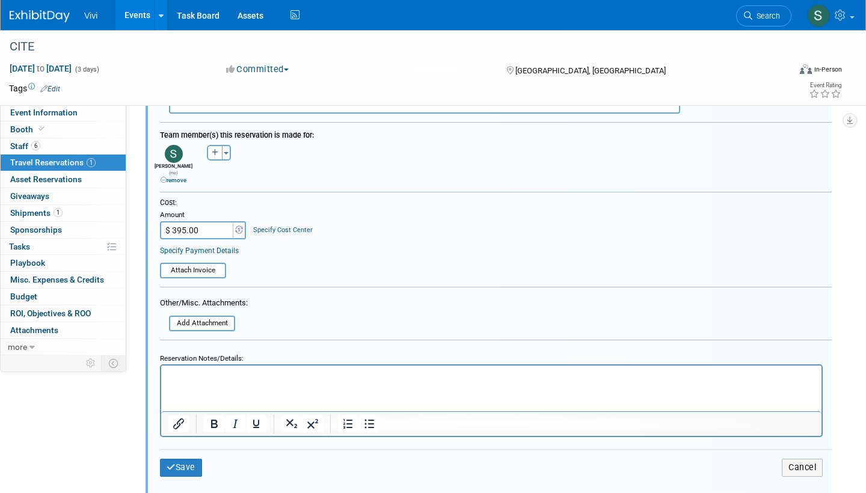
scroll to position [412, 0]
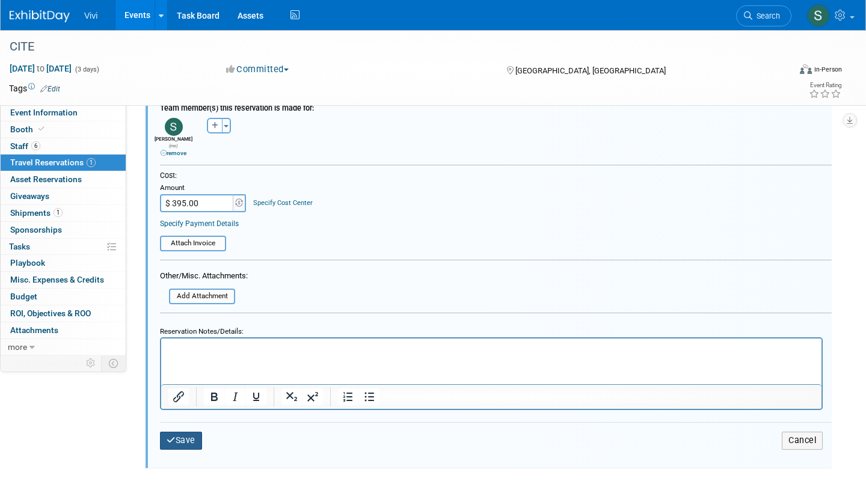
click at [177, 435] on button "Save" at bounding box center [181, 440] width 42 height 17
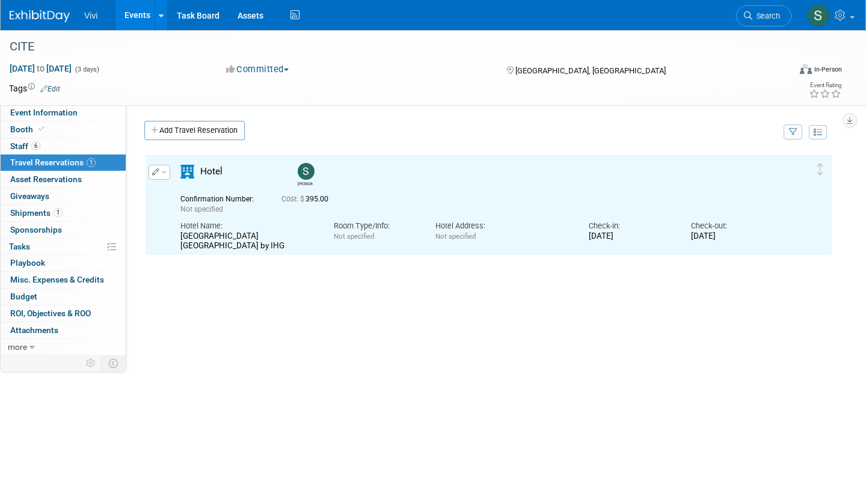
scroll to position [0, 0]
